Goal: Task Accomplishment & Management: Use online tool/utility

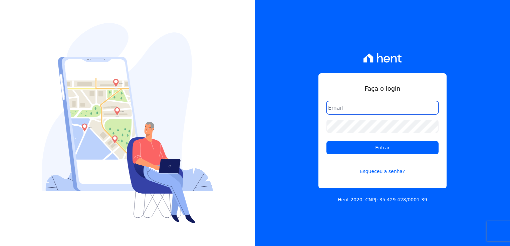
click at [351, 108] on input "email" at bounding box center [382, 107] width 112 height 13
type input "thayna@graalengenharia.com.br"
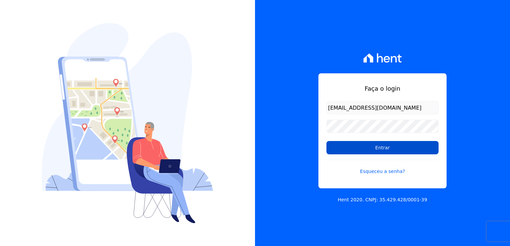
click at [375, 149] on input "Entrar" at bounding box center [382, 147] width 112 height 13
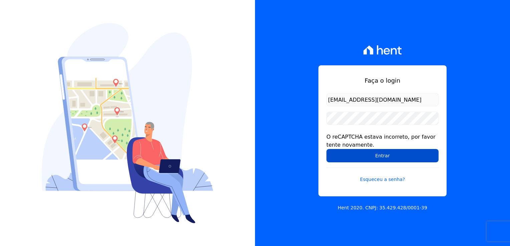
click at [380, 160] on input "Entrar" at bounding box center [382, 155] width 112 height 13
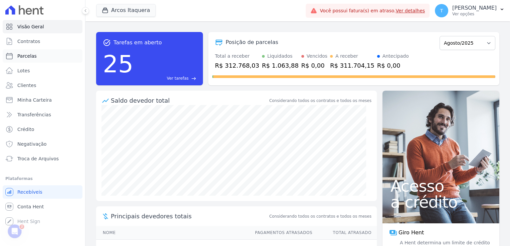
click at [35, 61] on link "Parcelas" at bounding box center [43, 55] width 80 height 13
select select
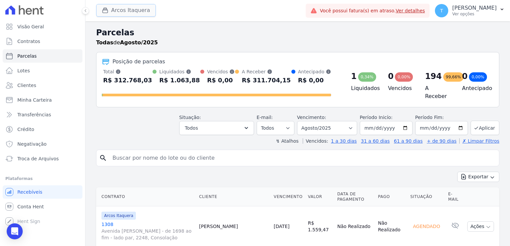
click at [137, 12] on button "Arcos Itaquera" at bounding box center [126, 10] width 60 height 13
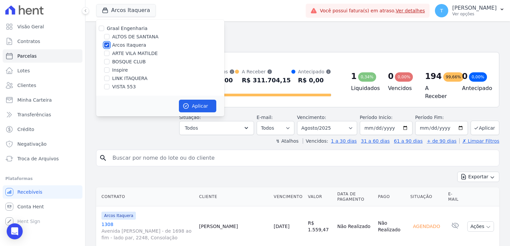
click at [107, 44] on input "Arcos Itaquera" at bounding box center [106, 44] width 5 height 5
checkbox input "false"
click at [106, 56] on div at bounding box center [106, 53] width 5 height 7
click at [108, 52] on input "ARTE VILA MATILDE" at bounding box center [106, 53] width 5 height 5
checkbox input "true"
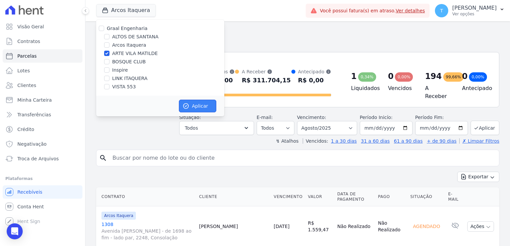
click at [193, 107] on button "Aplicar" at bounding box center [197, 106] width 37 height 13
select select
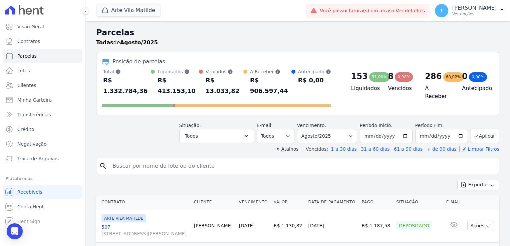
click at [126, 159] on input "search" at bounding box center [302, 165] width 388 height 13
paste input "[PERSON_NAME]"
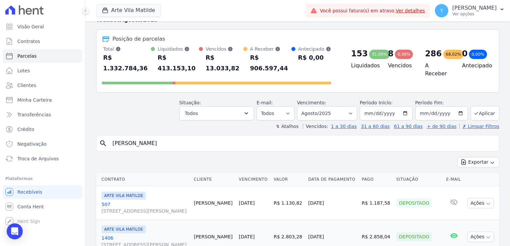
scroll to position [67, 0]
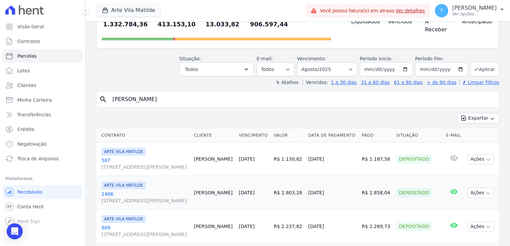
type input "[PERSON_NAME]"
click at [456, 62] on input "[DATE]" at bounding box center [441, 69] width 53 height 14
type input "2025-12-31"
click at [479, 62] on button "Aplicar" at bounding box center [484, 69] width 29 height 14
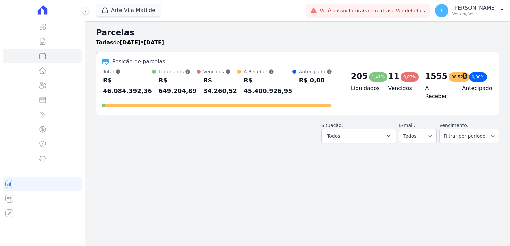
select select
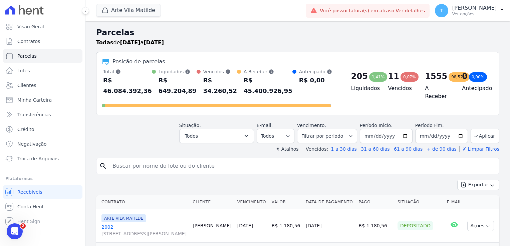
click at [201, 159] on input "search" at bounding box center [302, 165] width 388 height 13
paste input "[PERSON_NAME]"
type input "[PERSON_NAME]"
select select
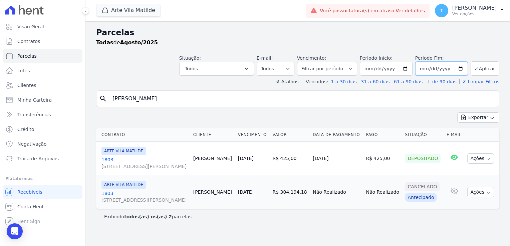
click at [462, 70] on input "2025-08-31" at bounding box center [441, 69] width 53 height 14
type input "[DATE]"
click at [478, 73] on button "Aplicar" at bounding box center [484, 68] width 29 height 14
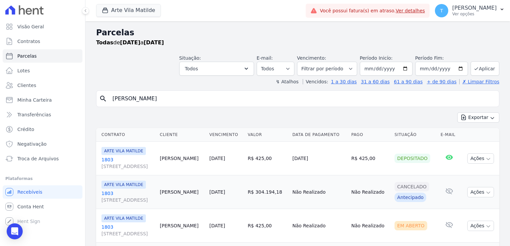
select select
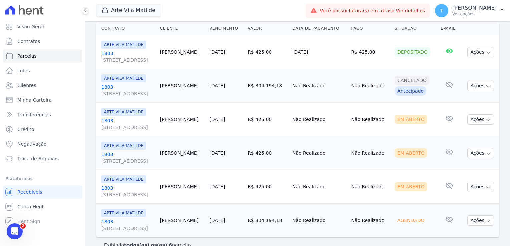
scroll to position [117, 0]
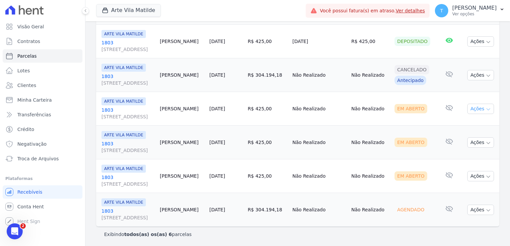
click at [485, 108] on icon "button" at bounding box center [487, 109] width 5 height 5
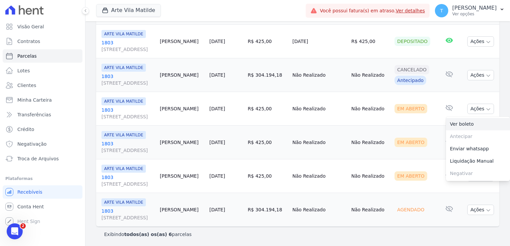
click at [476, 124] on link "Ver boleto" at bounding box center [478, 124] width 64 height 12
click at [412, 131] on td "Em Aberto" at bounding box center [415, 143] width 46 height 34
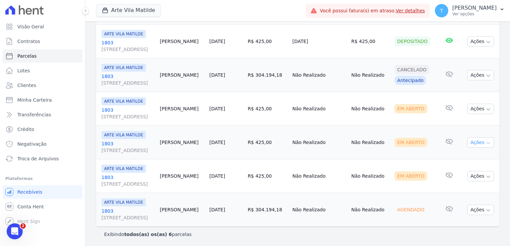
click at [485, 143] on icon "button" at bounding box center [487, 142] width 5 height 5
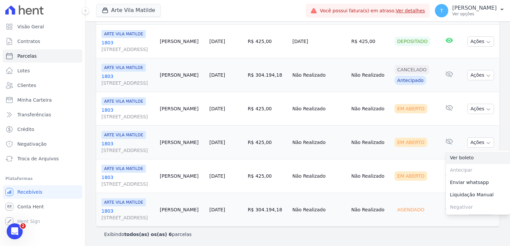
click at [470, 157] on link "Ver boleto" at bounding box center [478, 158] width 64 height 12
click at [391, 167] on td "Não Realizado" at bounding box center [369, 176] width 43 height 34
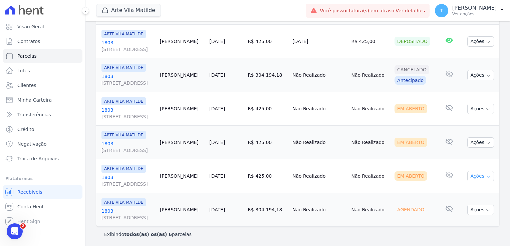
click at [486, 174] on button "Ações" at bounding box center [480, 176] width 27 height 10
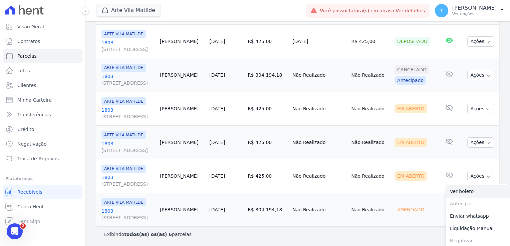
click at [480, 189] on link "Ver boleto" at bounding box center [478, 191] width 64 height 12
click at [409, 229] on div "Exibindo todos(as) os(as) 6 parcelas" at bounding box center [297, 234] width 403 height 15
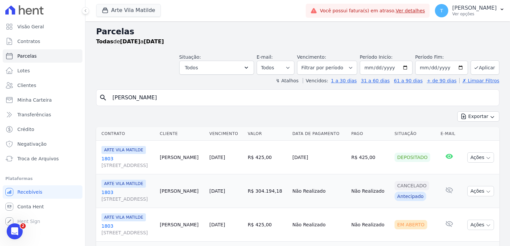
scroll to position [0, 0]
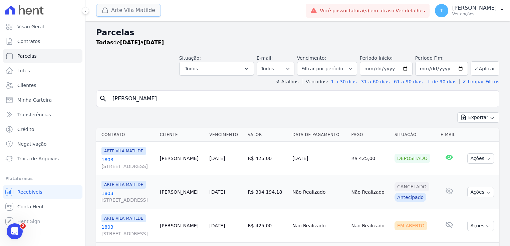
click at [128, 13] on button "Arte Vila Matilde" at bounding box center [128, 10] width 65 height 13
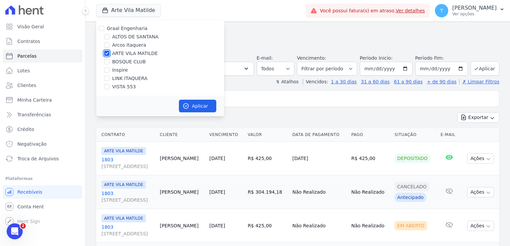
click at [106, 54] on input "ARTE VILA MATILDE" at bounding box center [106, 53] width 5 height 5
checkbox input "false"
click at [107, 71] on input "Inspire" at bounding box center [106, 69] width 5 height 5
checkbox input "true"
click at [197, 107] on button "Aplicar" at bounding box center [197, 106] width 37 height 13
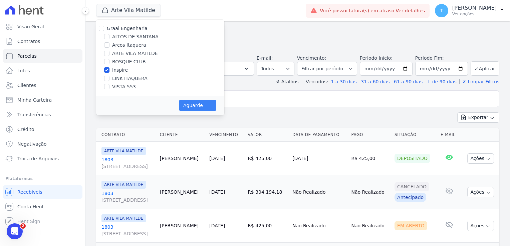
select select
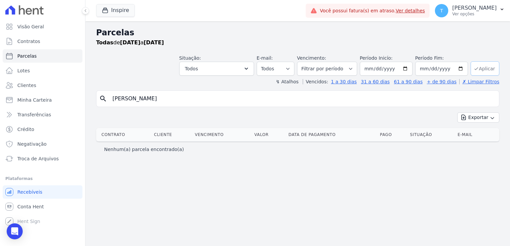
click at [484, 69] on button "Aplicar" at bounding box center [484, 68] width 29 height 14
select select
click at [106, 12] on icon "button" at bounding box center [105, 10] width 7 height 7
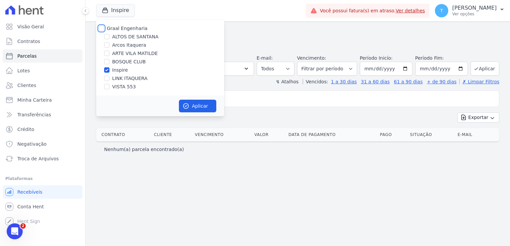
click at [100, 30] on input "Graal Engenharia" at bounding box center [101, 28] width 5 height 5
checkbox input "true"
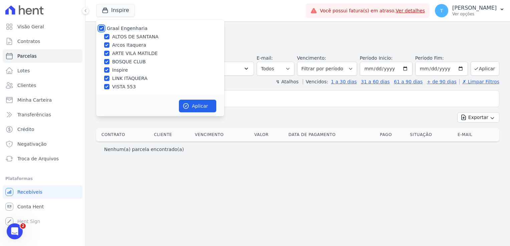
checkbox input "true"
click at [195, 112] on div "Aplicar" at bounding box center [160, 106] width 128 height 21
drag, startPoint x: 195, startPoint y: 112, endPoint x: 195, endPoint y: 108, distance: 3.7
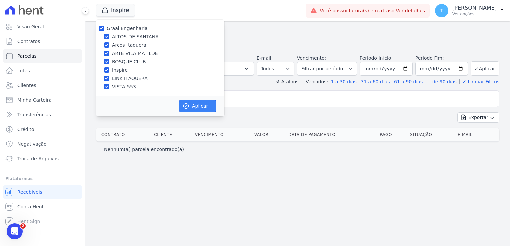
click at [195, 108] on button "Aplicar" at bounding box center [197, 106] width 37 height 13
select select
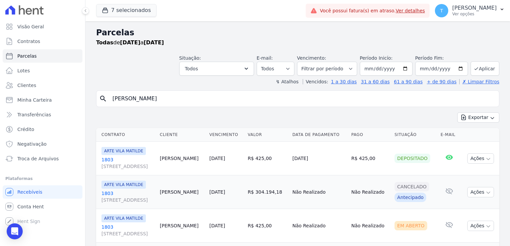
drag, startPoint x: 186, startPoint y: 99, endPoint x: 113, endPoint y: 107, distance: 73.1
click at [113, 107] on div "search Adriana Martins da Silva Exportar Exportar PDF Exportar CSV Contrato Cli…" at bounding box center [297, 224] width 403 height 268
paste input "Rosineide Marcolino Dos Santos"
type input "Rosineide Marcolino Dos Santos"
select select
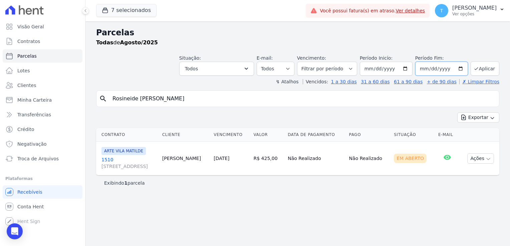
click at [462, 69] on input "[DATE]" at bounding box center [441, 69] width 53 height 14
type input "2025-12-30"
click at [476, 68] on icon "submit" at bounding box center [475, 68] width 5 height 5
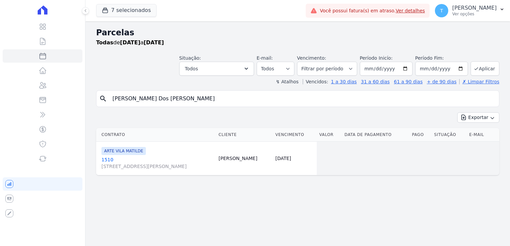
select select
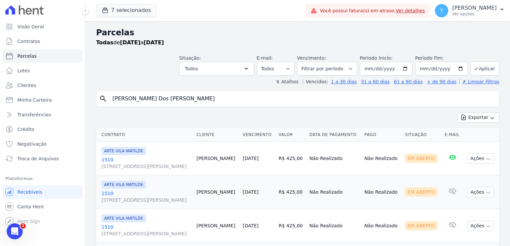
click at [15, 231] on icon "Abertura do Messenger da Intercom" at bounding box center [14, 231] width 11 height 11
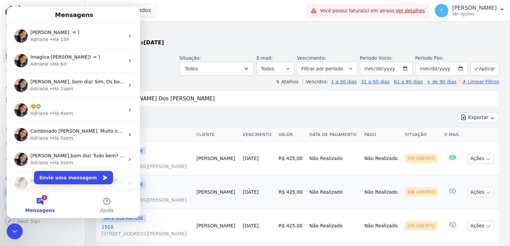
click at [172, 9] on div "7 selecionados Graal Engenharia ALTOS DE SANTANA Arcos Itaquera ARTE VILA MATIL…" at bounding box center [199, 11] width 207 height 22
click at [19, 229] on div "Encerramento do Messenger da Intercom" at bounding box center [15, 231] width 16 height 16
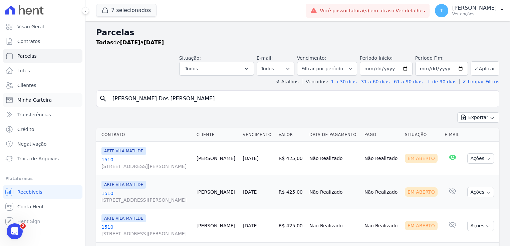
click at [38, 101] on span "Minha Carteira" at bounding box center [34, 100] width 34 height 7
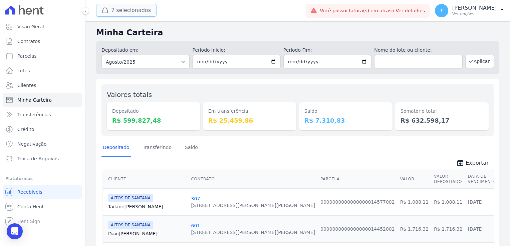
click at [139, 6] on button "7 selecionados" at bounding box center [126, 10] width 60 height 13
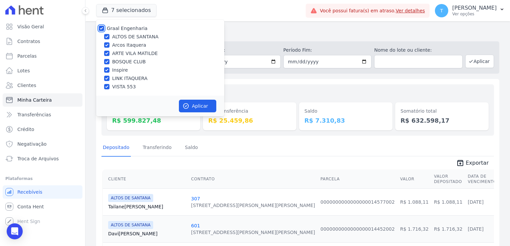
click at [102, 31] on div at bounding box center [101, 28] width 5 height 7
click at [102, 28] on input "Graal Engenharia" at bounding box center [101, 28] width 5 height 5
checkbox input "false"
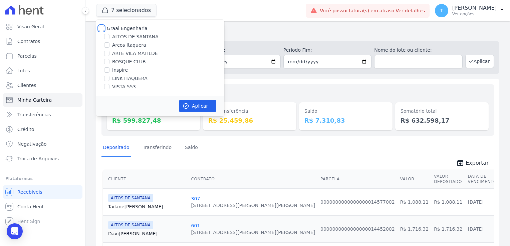
checkbox input "false"
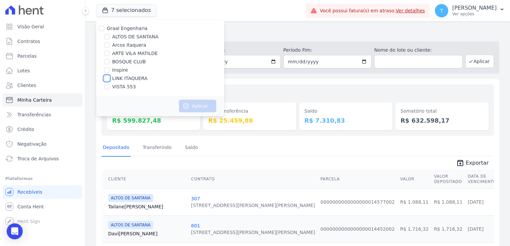
click at [108, 80] on input "LINK ITAQUERA" at bounding box center [106, 78] width 5 height 5
checkbox input "true"
click at [189, 102] on button "Aplicar" at bounding box center [197, 106] width 37 height 13
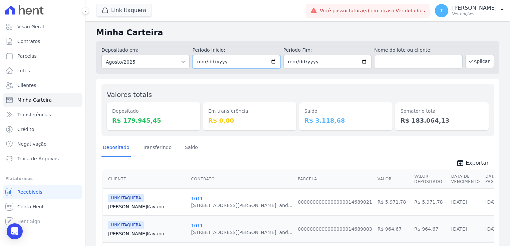
click at [270, 62] on input "2025-08-01" at bounding box center [236, 61] width 88 height 13
type input "[DATE]"
click at [358, 62] on input "2025-08-31" at bounding box center [327, 61] width 88 height 13
type input "[DATE]"
click at [477, 63] on button "Aplicar" at bounding box center [479, 61] width 29 height 13
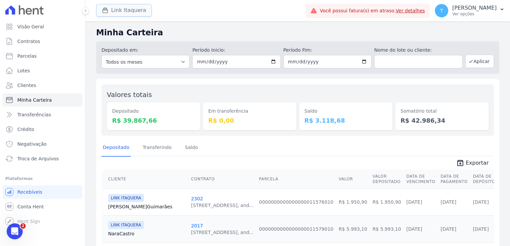
click at [106, 8] on icon "button" at bounding box center [105, 10] width 7 height 7
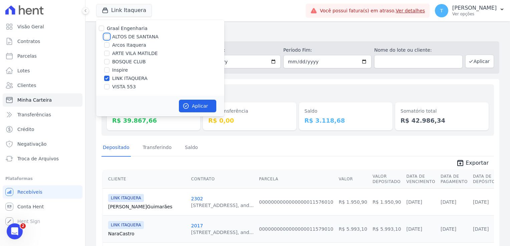
click at [106, 34] on input "ALTOS DE SANTANA" at bounding box center [106, 36] width 5 height 5
checkbox input "true"
click at [107, 79] on input "LINK ITAQUERA" at bounding box center [106, 78] width 5 height 5
checkbox input "false"
click at [18, 231] on icon "Abertura do Messenger da Intercom" at bounding box center [14, 231] width 11 height 11
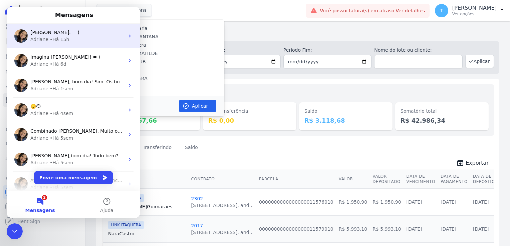
click at [46, 40] on div "Adriane • Há 15h" at bounding box center [77, 39] width 94 height 7
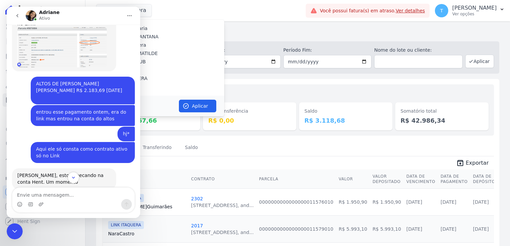
scroll to position [260, 0]
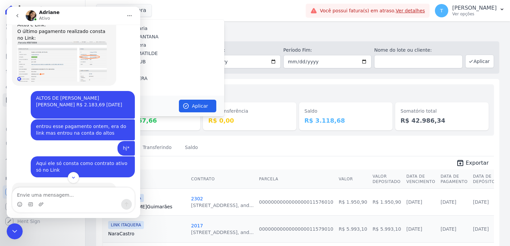
click at [239, 31] on h2 "Minha Carteira" at bounding box center [297, 33] width 403 height 12
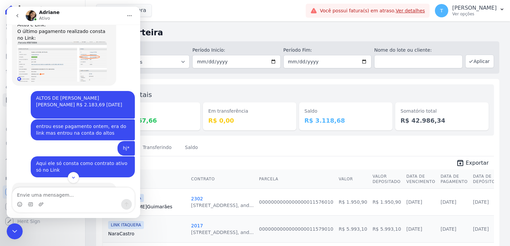
click at [15, 229] on icon "Encerramento do Messenger da Intercom" at bounding box center [15, 231] width 8 height 8
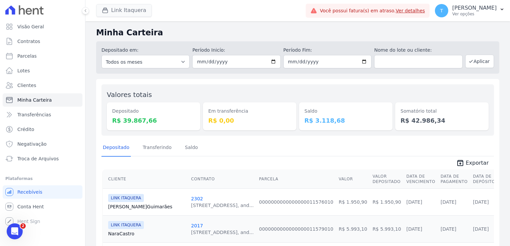
scroll to position [660, 0]
click at [115, 13] on button "Link Itaquera" at bounding box center [124, 10] width 56 height 13
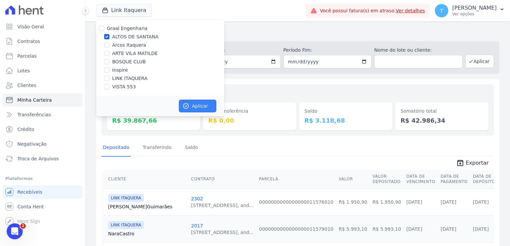
click at [199, 108] on button "Aplicar" at bounding box center [197, 106] width 37 height 13
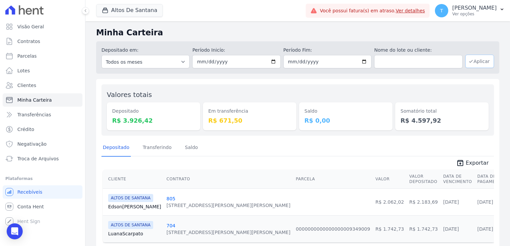
click at [479, 61] on button "Aplicar" at bounding box center [479, 61] width 29 height 13
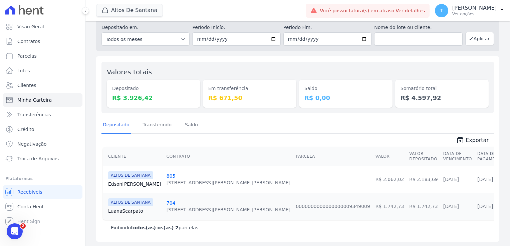
scroll to position [23, 0]
click at [140, 12] on button "Altos De Santana" at bounding box center [129, 10] width 67 height 13
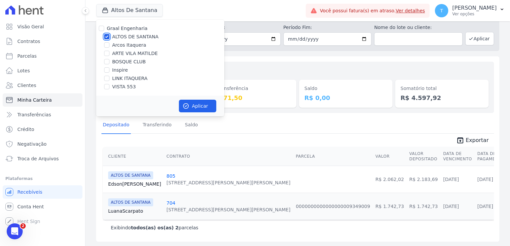
click at [107, 38] on input "ALTOS DE SANTANA" at bounding box center [106, 36] width 5 height 5
checkbox input "false"
click at [108, 79] on input "LINK ITAQUERA" at bounding box center [106, 78] width 5 height 5
checkbox input "true"
click at [197, 105] on button "Aplicar" at bounding box center [197, 106] width 37 height 13
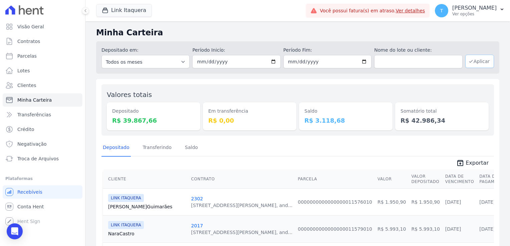
click at [475, 61] on button "Aplicar" at bounding box center [479, 61] width 29 height 13
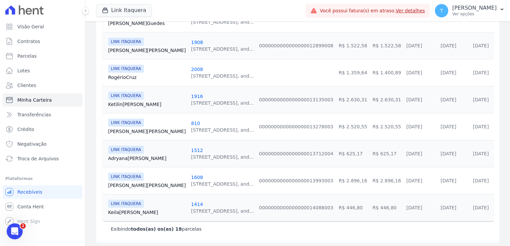
scroll to position [454, 0]
drag, startPoint x: 334, startPoint y: 245, endPoint x: 336, endPoint y: 250, distance: 5.3
click at [336, 246] on html "Visão Geral Contratos [GEOGRAPHIC_DATA] Lotes Clientes Minha Carteira Transferê…" at bounding box center [255, 123] width 510 height 246
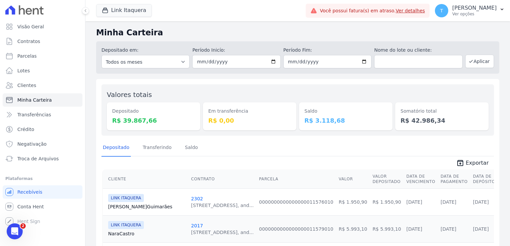
scroll to position [0, 0]
click at [17, 230] on icon "Abertura do Messenger da Intercom" at bounding box center [14, 231] width 11 height 11
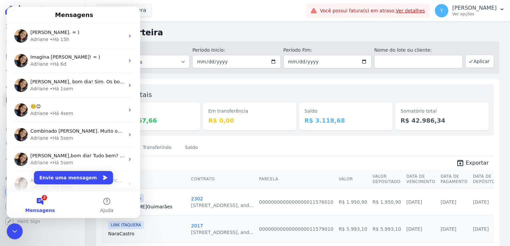
click at [201, 15] on div "Link Itaquera Graal Engenharia [GEOGRAPHIC_DATA] Arcos Itaquera ARTE [GEOGRAPHI…" at bounding box center [199, 11] width 207 height 22
click at [13, 229] on icon "Encerramento do Messenger da Intercom" at bounding box center [15, 231] width 8 height 8
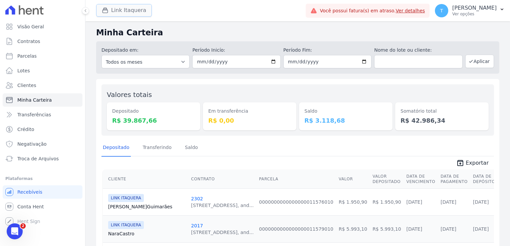
click at [135, 10] on button "Link Itaquera" at bounding box center [124, 10] width 56 height 13
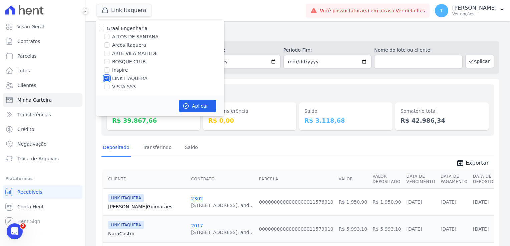
click at [108, 78] on input "LINK ITAQUERA" at bounding box center [106, 78] width 5 height 5
checkbox input "false"
click at [108, 53] on input "ARTE VILA MATILDE" at bounding box center [106, 53] width 5 height 5
checkbox input "true"
click at [189, 105] on button "Aplicar" at bounding box center [197, 106] width 37 height 13
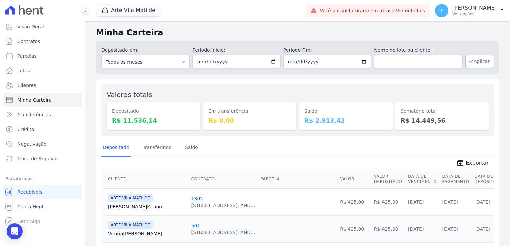
click at [479, 60] on button "Aplicar" at bounding box center [479, 61] width 29 height 13
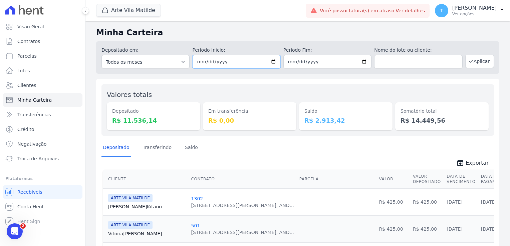
click at [273, 58] on input "[DATE]" at bounding box center [236, 61] width 88 height 13
click at [273, 60] on input "[DATE]" at bounding box center [236, 61] width 88 height 13
type input "[DATE]"
click at [359, 63] on input "[DATE]" at bounding box center [327, 61] width 88 height 13
type input "[DATE]"
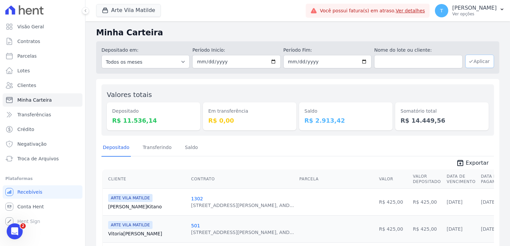
click at [472, 62] on button "Aplicar" at bounding box center [479, 61] width 29 height 13
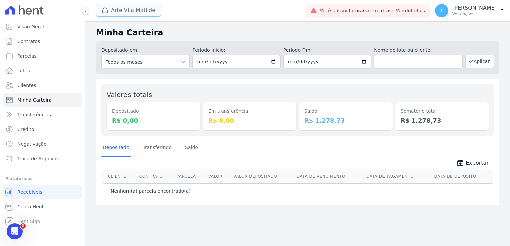
click at [136, 11] on button "Arte Vila Matilde" at bounding box center [128, 10] width 65 height 13
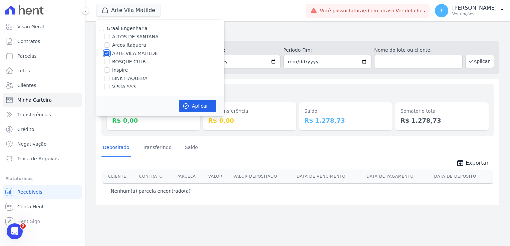
click at [106, 54] on input "ARTE VILA MATILDE" at bounding box center [106, 53] width 5 height 5
checkbox input "false"
click at [107, 39] on input "ALTOS DE SANTANA" at bounding box center [106, 36] width 5 height 5
checkbox input "true"
click at [192, 105] on button "Aplicar" at bounding box center [197, 106] width 37 height 13
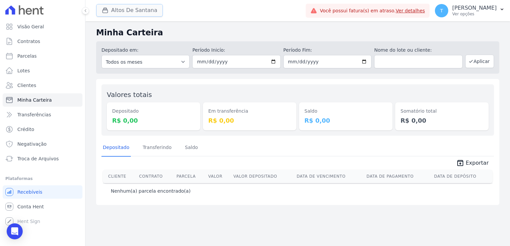
click at [119, 11] on button "Altos De Santana" at bounding box center [129, 10] width 67 height 13
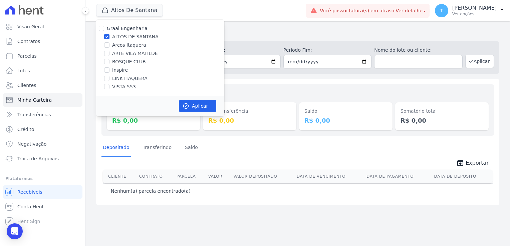
click at [106, 65] on div at bounding box center [106, 61] width 5 height 7
click at [106, 62] on input "BOSQUE CLUB" at bounding box center [106, 61] width 5 height 5
checkbox input "true"
click at [107, 37] on input "ALTOS DE SANTANA" at bounding box center [106, 36] width 5 height 5
checkbox input "false"
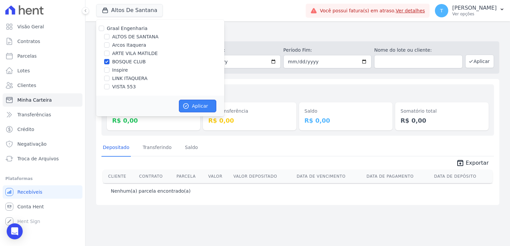
click at [196, 107] on button "Aplicar" at bounding box center [197, 106] width 37 height 13
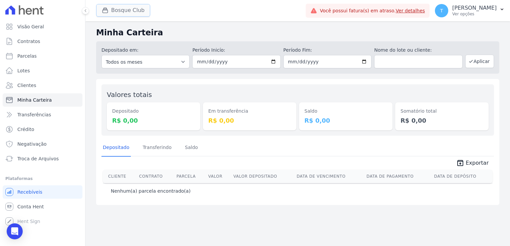
click at [118, 9] on button "Bosque Club" at bounding box center [123, 10] width 54 height 13
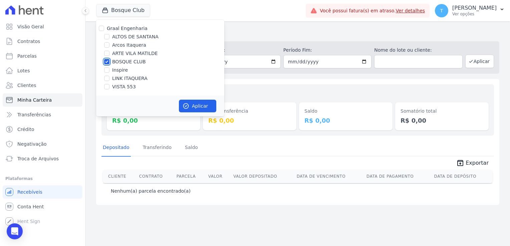
click at [104, 62] on input "BOSQUE CLUB" at bounding box center [106, 61] width 5 height 5
checkbox input "false"
click at [105, 87] on input "VISTA 553" at bounding box center [106, 86] width 5 height 5
checkbox input "true"
click at [197, 106] on button "Aplicar" at bounding box center [197, 106] width 37 height 13
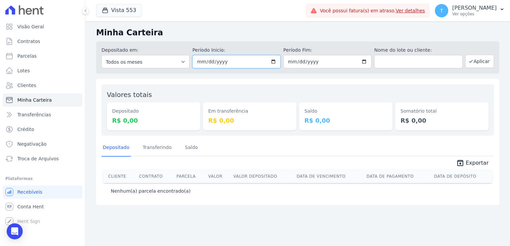
click at [274, 59] on input "[DATE]" at bounding box center [236, 61] width 88 height 13
type input "2025-08-12"
click at [364, 62] on input "[DATE]" at bounding box center [327, 61] width 88 height 13
type input "2025-08-12"
click at [477, 64] on button "Aplicar" at bounding box center [479, 61] width 29 height 13
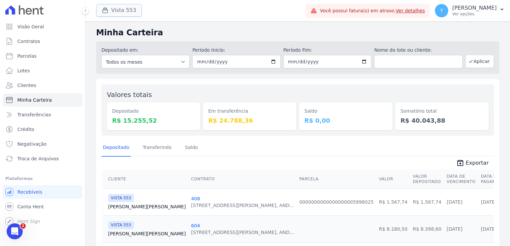
click at [122, 12] on button "Vista 553" at bounding box center [119, 10] width 46 height 13
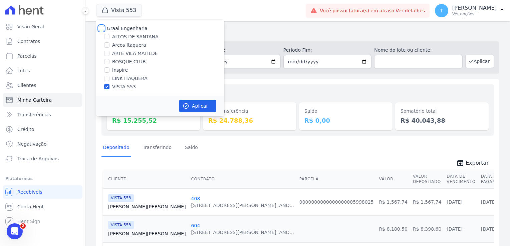
click at [100, 26] on input "Graal Engenharia" at bounding box center [101, 28] width 5 height 5
checkbox input "true"
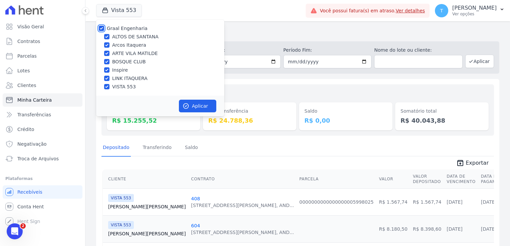
checkbox input "true"
drag, startPoint x: 187, startPoint y: 100, endPoint x: 188, endPoint y: 103, distance: 3.4
click at [188, 101] on div "Aplicar" at bounding box center [160, 106] width 128 height 21
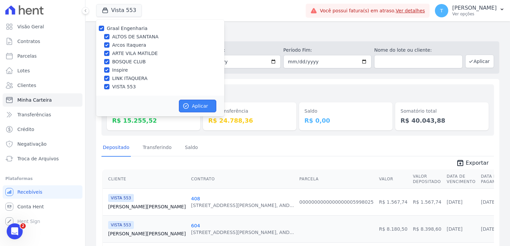
click at [188, 103] on icon "button" at bounding box center [185, 106] width 7 height 7
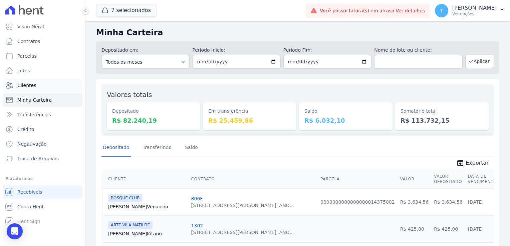
click at [28, 83] on span "Clientes" at bounding box center [26, 85] width 19 height 7
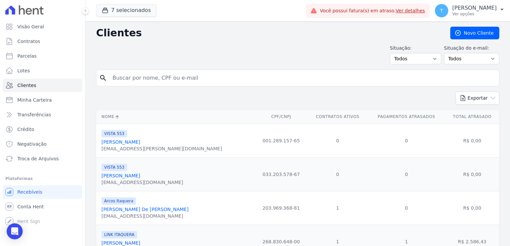
click at [123, 74] on input "search" at bounding box center [302, 77] width 388 height 13
paste input "Jose Carlos Fernandes Dutra"
type input "Jose Carlos Fernandes Dutra"
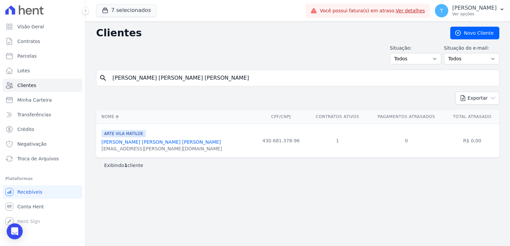
drag, startPoint x: 102, startPoint y: 148, endPoint x: 154, endPoint y: 149, distance: 51.7
click at [154, 149] on div "caca.dutra@hotmail.com" at bounding box center [161, 148] width 120 height 7
copy div "caca.dutra@hotmail.com"
drag, startPoint x: 189, startPoint y: 79, endPoint x: 98, endPoint y: 87, distance: 90.7
click at [98, 87] on form "search Jose Carlos Fernandes Dutra" at bounding box center [297, 81] width 403 height 22
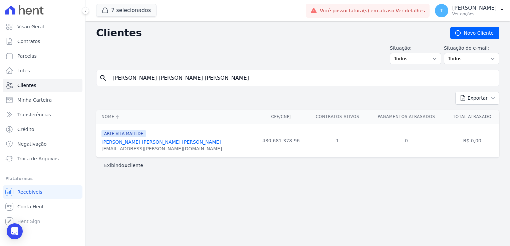
paste input "[PERSON_NAME]"
type input "[PERSON_NAME]"
click at [455, 92] on button "Exportar" at bounding box center [477, 98] width 44 height 13
click at [192, 76] on input "[PERSON_NAME]" at bounding box center [302, 77] width 388 height 13
click at [34, 87] on link "Clientes" at bounding box center [43, 85] width 80 height 13
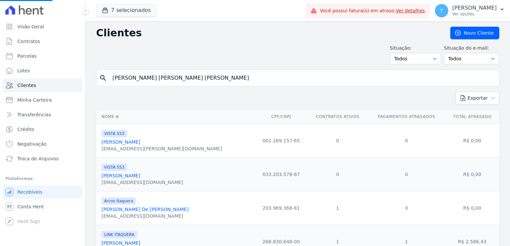
drag, startPoint x: 192, startPoint y: 76, endPoint x: 98, endPoint y: 81, distance: 93.9
click at [98, 81] on div "search Jose Carlos Fernandes Dutra" at bounding box center [297, 78] width 403 height 17
click at [189, 79] on input "search" at bounding box center [302, 77] width 388 height 13
paste input "[PERSON_NAME]"
type input "[PERSON_NAME]"
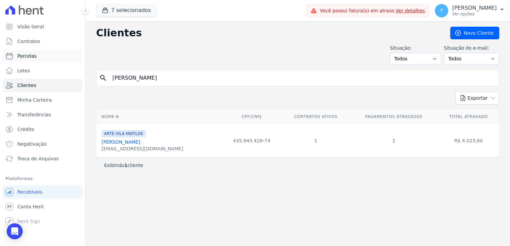
click at [36, 52] on link "Parcelas" at bounding box center [43, 55] width 80 height 13
select select
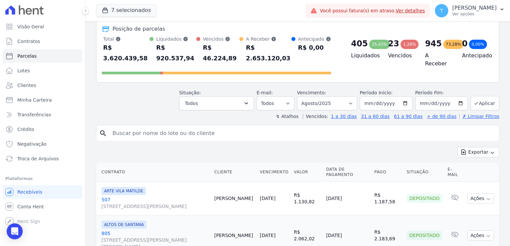
scroll to position [33, 0]
click at [161, 126] on input "search" at bounding box center [302, 132] width 388 height 13
paste input "[PERSON_NAME]"
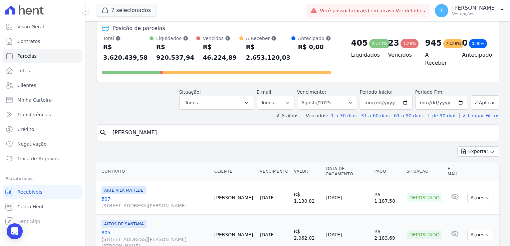
type input "[PERSON_NAME]"
click at [458, 96] on input "[DATE]" at bounding box center [441, 103] width 53 height 14
type input "[DATE]"
click at [474, 101] on icon "submit" at bounding box center [475, 102] width 3 height 2
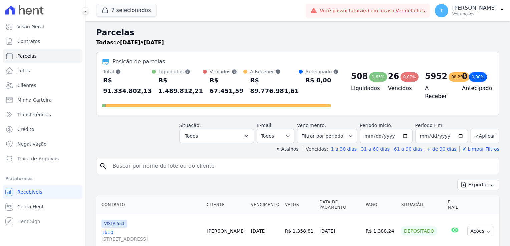
select select
click at [169, 159] on input "search" at bounding box center [302, 165] width 388 height 13
paste input "[PERSON_NAME]"
type input "[PERSON_NAME]"
select select
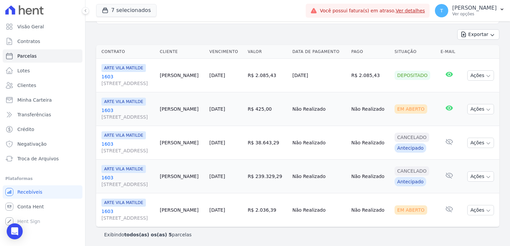
scroll to position [83, 0]
click at [485, 107] on icon "button" at bounding box center [487, 109] width 5 height 5
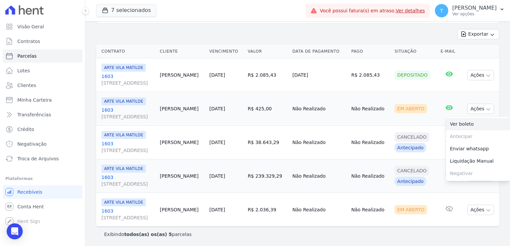
click at [467, 125] on link "Ver boleto" at bounding box center [478, 124] width 64 height 12
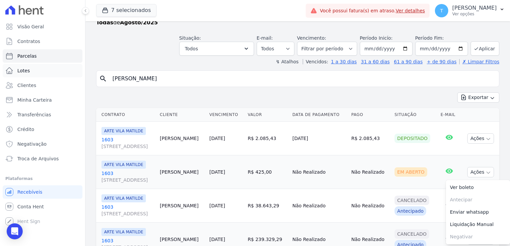
scroll to position [17, 0]
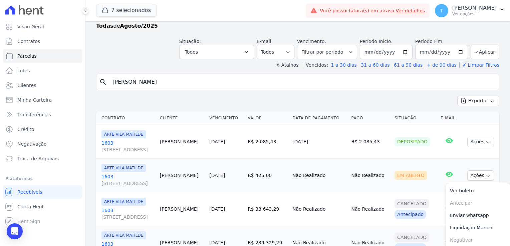
drag, startPoint x: 180, startPoint y: 83, endPoint x: 107, endPoint y: 91, distance: 73.5
click at [107, 91] on div "search [PERSON_NAME] Exportar Exportar PDF Exportar CSV Contrato Cliente Vencim…" at bounding box center [297, 191] width 403 height 235
paste input "[PERSON_NAME] Freire de [GEOGRAPHIC_DATA]"
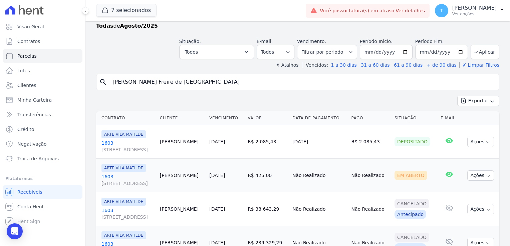
type input "[PERSON_NAME] Freire de [GEOGRAPHIC_DATA]"
select select
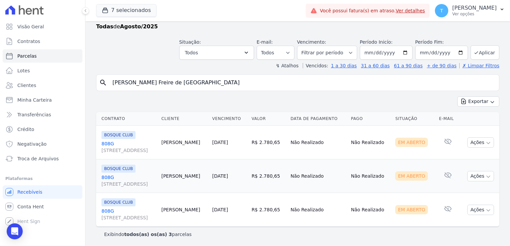
scroll to position [16, 0]
click at [485, 142] on icon "button" at bounding box center [487, 142] width 5 height 5
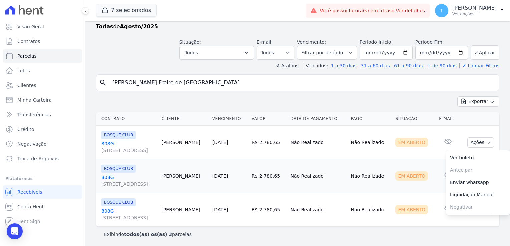
click at [478, 120] on th at bounding box center [479, 119] width 40 height 14
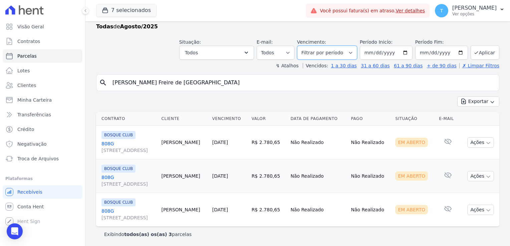
click at [353, 55] on select "Filtrar por período ──────── Todos os meses Julho/2017 Agosto/2017 Setembro/201…" at bounding box center [327, 53] width 60 height 14
select select "all"
click at [302, 46] on select "Filtrar por período ──────── Todos os meses Julho/2017 Agosto/2017 Setembro/201…" at bounding box center [327, 53] width 60 height 14
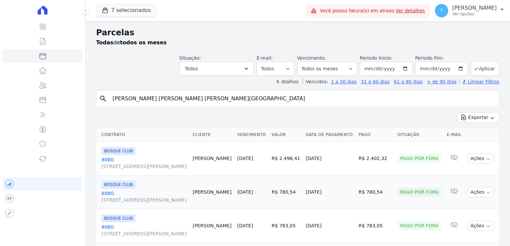
select select
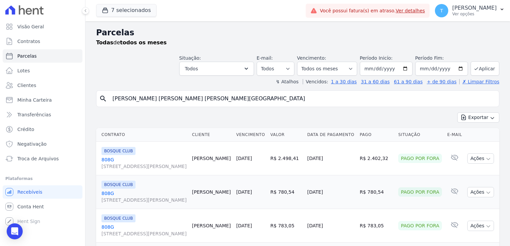
click at [183, 98] on input "[PERSON_NAME] [PERSON_NAME] [PERSON_NAME][GEOGRAPHIC_DATA]" at bounding box center [302, 98] width 388 height 13
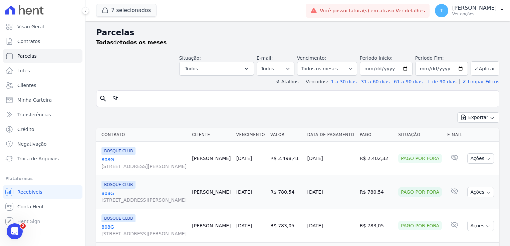
type input "S"
paste input "[PERSON_NAME] [PERSON_NAME] [PERSON_NAME][GEOGRAPHIC_DATA]"
type input "[PERSON_NAME] [PERSON_NAME] [PERSON_NAME][GEOGRAPHIC_DATA]"
select select
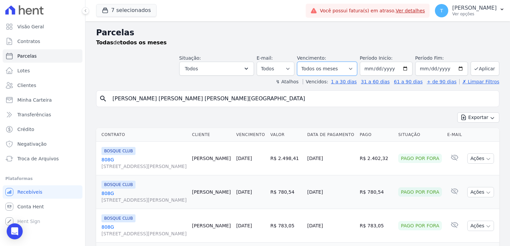
click at [351, 67] on select "Filtrar por período ──────── Todos os meses Julho/2017 Agosto/2017 Setembro/201…" at bounding box center [327, 69] width 60 height 14
select select "08/2025"
click at [302, 62] on select "Filtrar por período ──────── Todos os meses Julho/2017 Agosto/2017 Setembro/201…" at bounding box center [327, 69] width 60 height 14
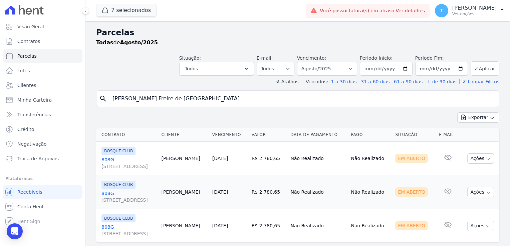
select select
click at [405, 70] on input "[DATE]" at bounding box center [385, 69] width 53 height 14
type input "[DATE]"
click at [478, 69] on button "Aplicar" at bounding box center [484, 68] width 29 height 14
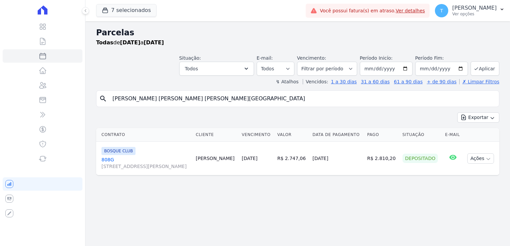
select select
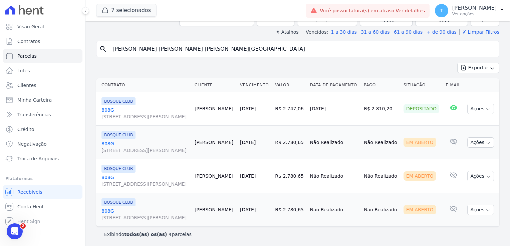
drag, startPoint x: 176, startPoint y: 50, endPoint x: 112, endPoint y: 55, distance: 64.2
click at [112, 55] on input "[PERSON_NAME] [PERSON_NAME] [PERSON_NAME][GEOGRAPHIC_DATA]" at bounding box center [302, 48] width 388 height 13
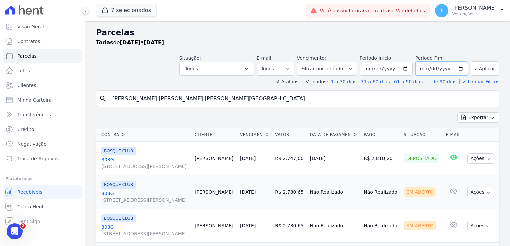
click at [460, 69] on input "[DATE]" at bounding box center [441, 69] width 53 height 14
click at [455, 68] on input "[DATE]" at bounding box center [441, 69] width 53 height 14
type input "2025-12-30"
drag, startPoint x: 179, startPoint y: 98, endPoint x: 110, endPoint y: 101, distance: 68.7
click at [110, 101] on input "[PERSON_NAME] Freire de [GEOGRAPHIC_DATA]" at bounding box center [302, 98] width 388 height 13
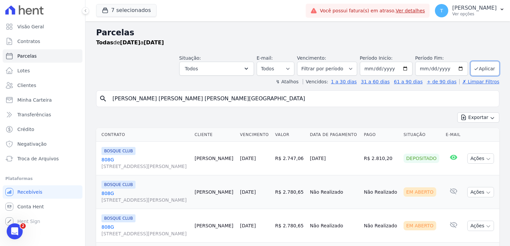
paste input "Naiara Almeida de Oliveir"
type input "Naiara Almeida de Oliveira"
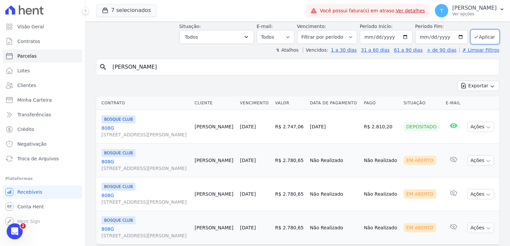
scroll to position [33, 0]
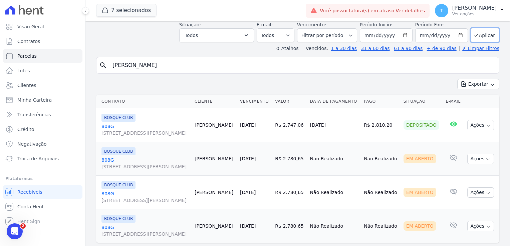
click at [457, 79] on button "Exportar" at bounding box center [478, 84] width 42 height 10
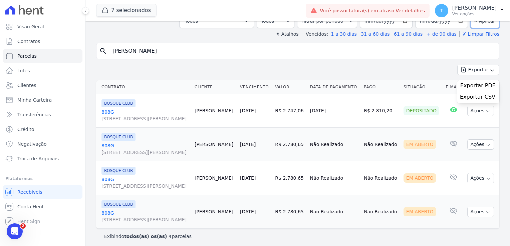
scroll to position [50, 0]
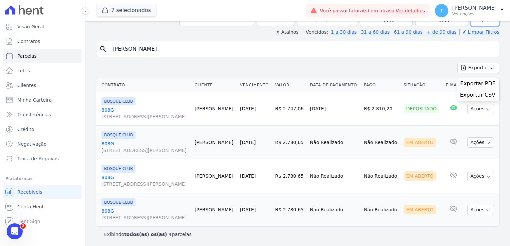
click at [196, 47] on input "Naiara Almeida de Oliveira" at bounding box center [302, 48] width 388 height 13
select select
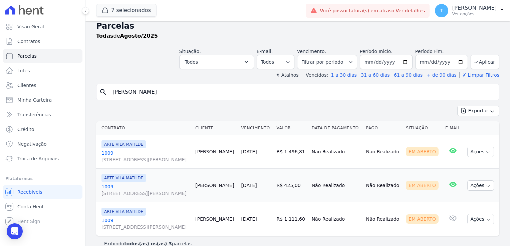
scroll to position [16, 0]
